Goal: Information Seeking & Learning: Check status

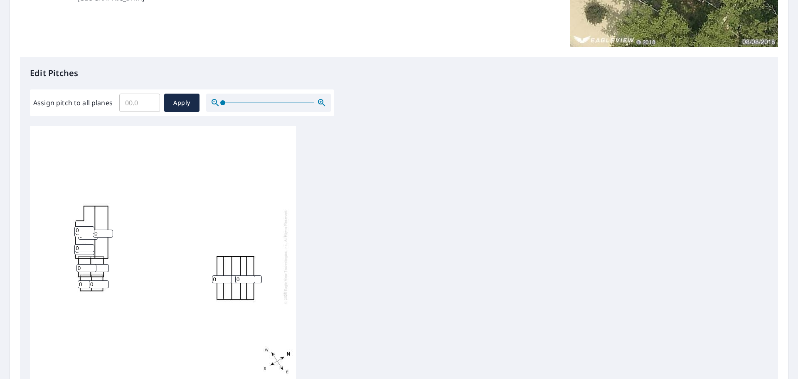
scroll to position [9, 0]
click at [84, 226] on input "0" at bounding box center [84, 228] width 20 height 8
click at [485, 220] on div "0 0 0 0 0 0 0 0 0 0 0 0 0 0 0" at bounding box center [399, 256] width 738 height 261
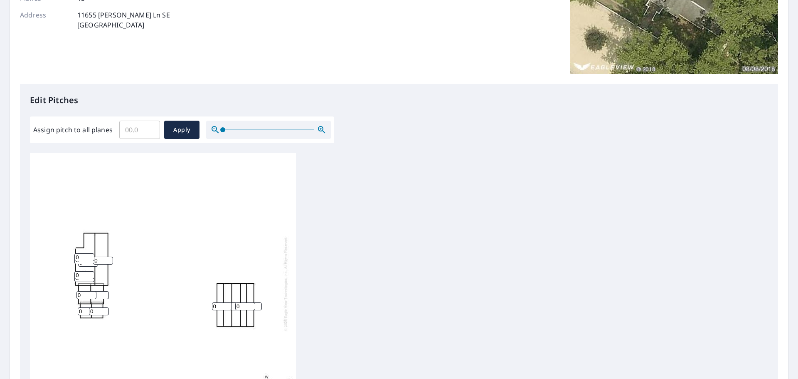
scroll to position [0, 0]
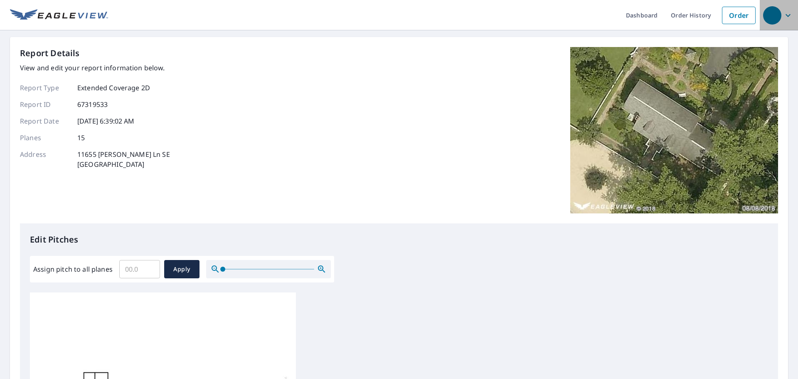
click at [783, 13] on icon "button" at bounding box center [788, 15] width 10 height 10
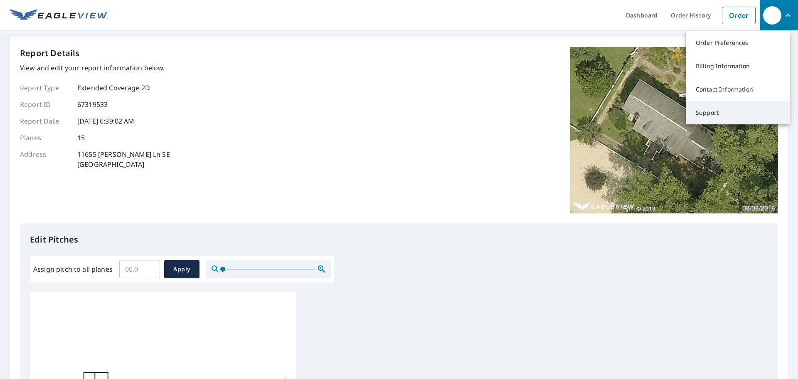
click at [708, 120] on link "Support" at bounding box center [738, 112] width 104 height 23
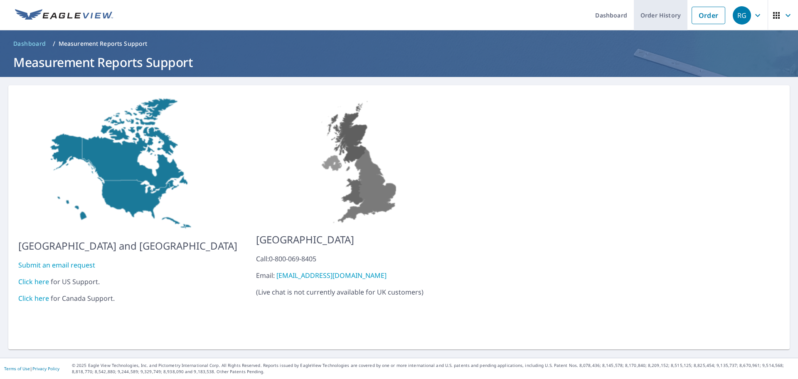
click at [643, 13] on link "Order History" at bounding box center [661, 15] width 54 height 30
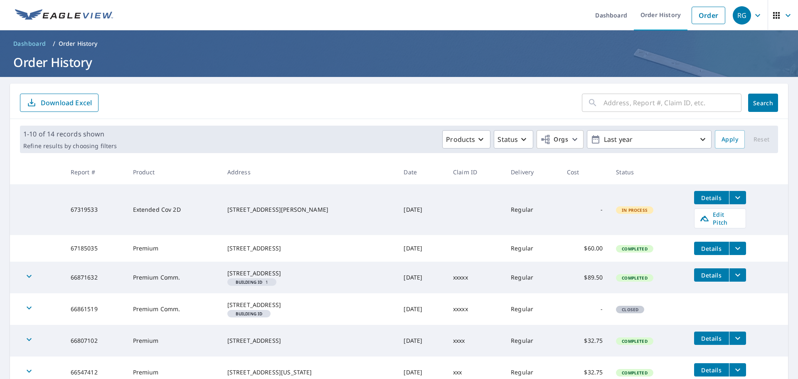
click at [743, 201] on icon "filesDropdownBtn-67319533" at bounding box center [738, 197] width 10 height 10
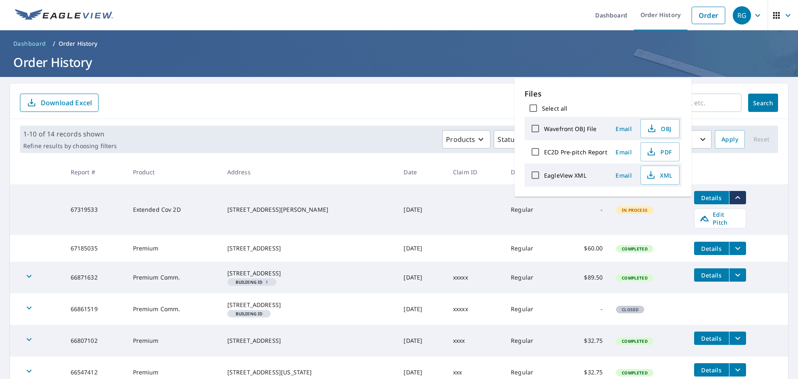
click at [756, 178] on th at bounding box center [738, 172] width 101 height 25
